Goal: Task Accomplishment & Management: Manage account settings

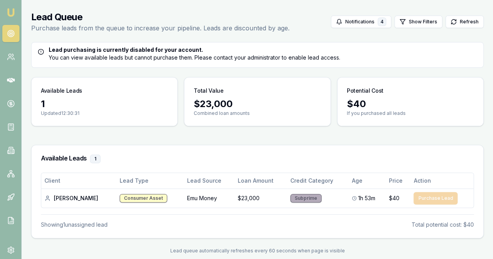
scroll to position [34, 0]
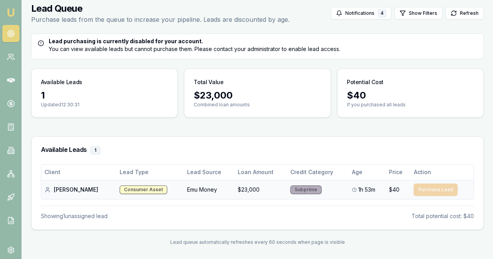
click at [300, 187] on div "Subprime" at bounding box center [306, 190] width 31 height 9
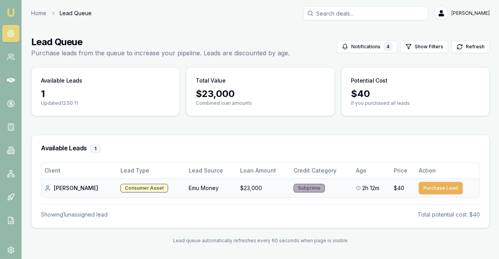
click at [91, 189] on td "[PERSON_NAME]" at bounding box center [79, 188] width 76 height 19
click at [121, 185] on div "Consumer Asset" at bounding box center [145, 188] width 48 height 9
click at [373, 185] on div "2h 12m" at bounding box center [371, 188] width 31 height 8
click at [295, 175] on th "Credit Category" at bounding box center [322, 171] width 62 height 16
click at [310, 190] on td "Subprime" at bounding box center [322, 188] width 62 height 19
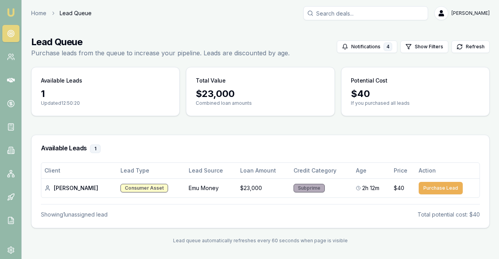
click at [25, 10] on header "Home Lead Queue [PERSON_NAME] Toggle Menu" at bounding box center [260, 13] width 477 height 14
click at [35, 12] on link "Home" at bounding box center [38, 13] width 15 height 8
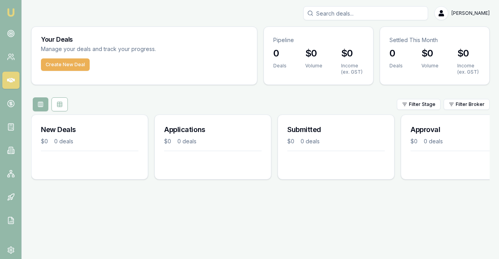
click at [11, 24] on nav "Emu Broker" at bounding box center [10, 118] width 21 height 236
click at [10, 33] on circle at bounding box center [10, 33] width 1 height 1
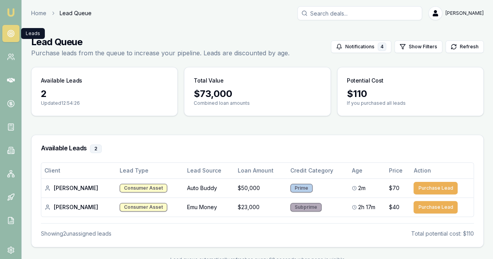
click at [189, 155] on div "Available Leads 2" at bounding box center [258, 148] width 452 height 27
